Goal: Find specific page/section: Find specific page/section

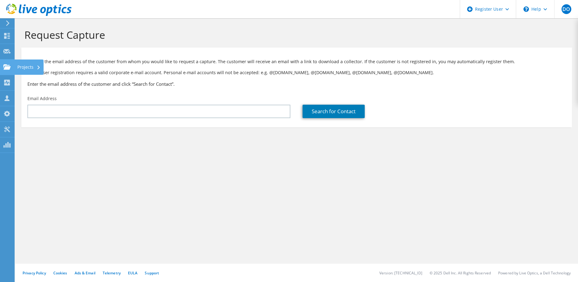
click at [8, 67] on use at bounding box center [6, 66] width 7 height 5
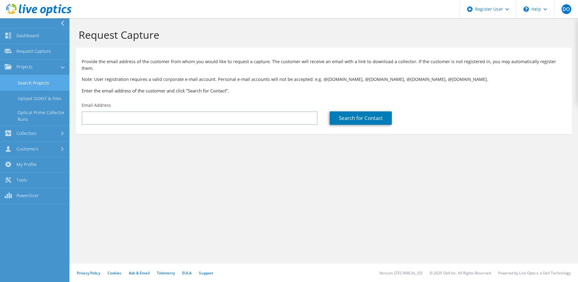
click at [46, 84] on link "Search Projects" at bounding box center [34, 83] width 69 height 16
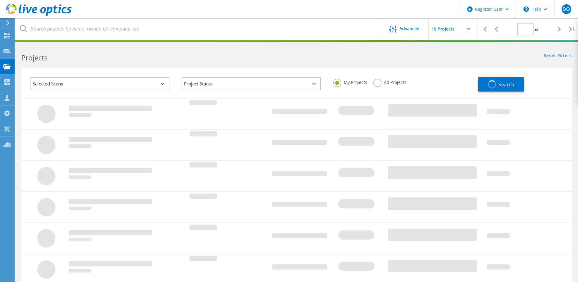
type input "1"
